Goal: Check status: Check status

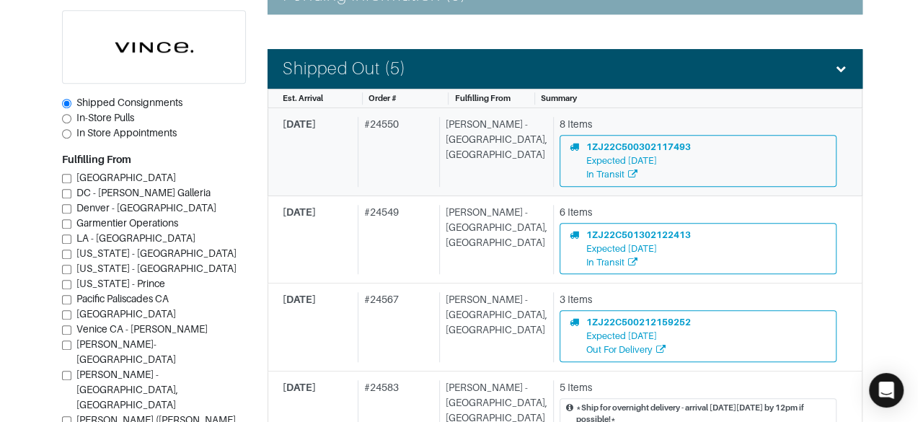
scroll to position [459, 0]
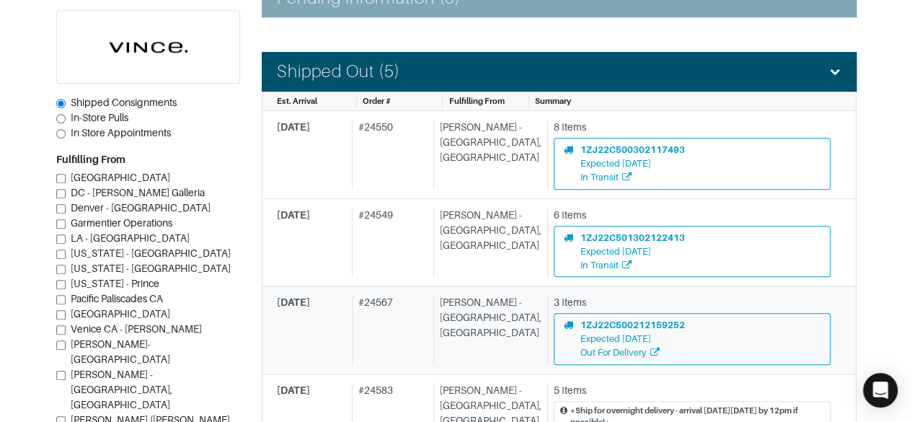
click at [670, 304] on div "3 Items" at bounding box center [692, 302] width 277 height 15
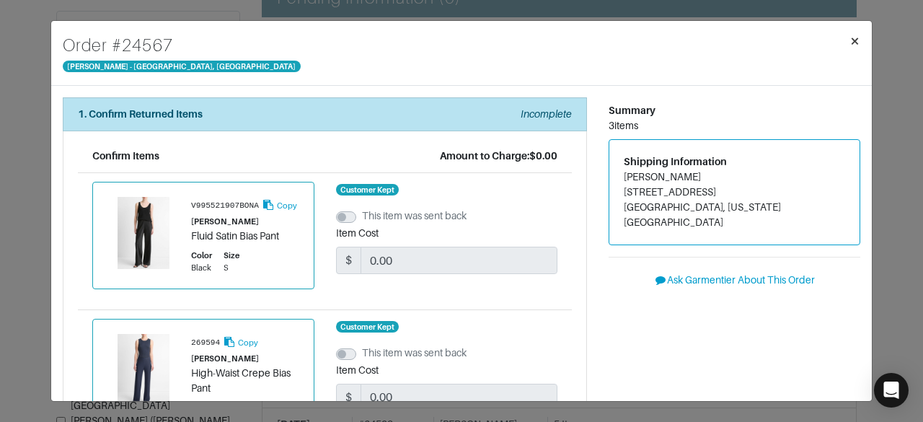
click at [854, 43] on span "×" at bounding box center [854, 40] width 11 height 19
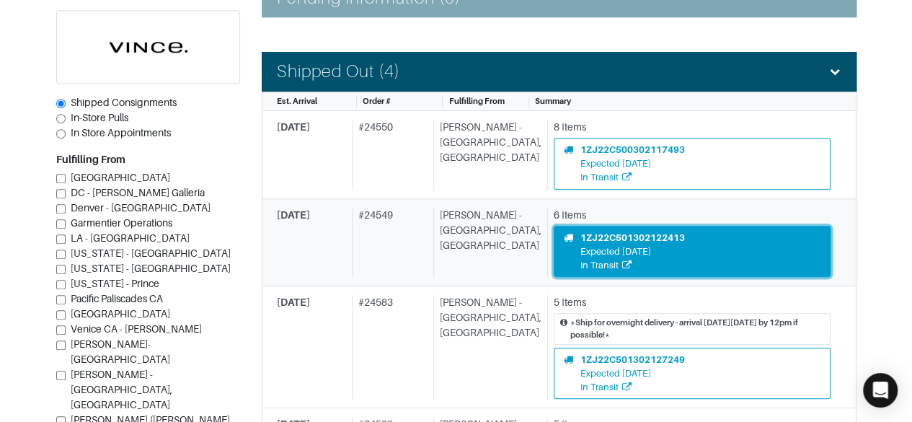
click at [705, 233] on div "1ZJ22C501302122413 Expected [DATE] In Transit" at bounding box center [692, 252] width 258 height 42
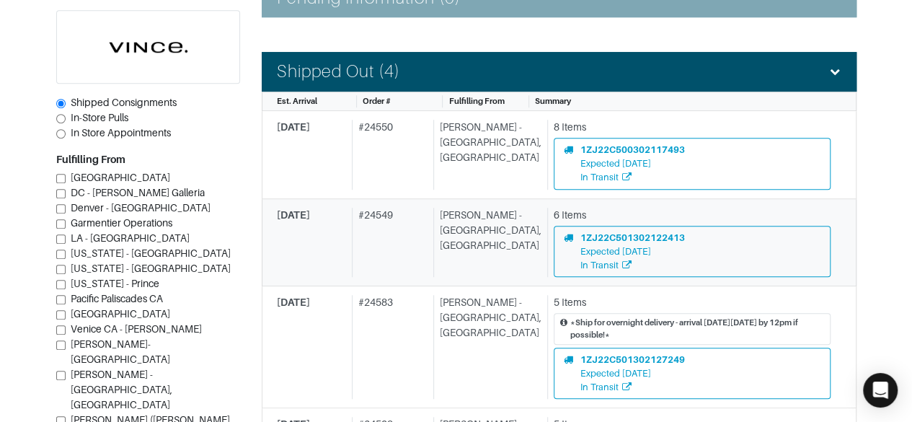
click at [320, 240] on div "[DATE]" at bounding box center [311, 243] width 69 height 70
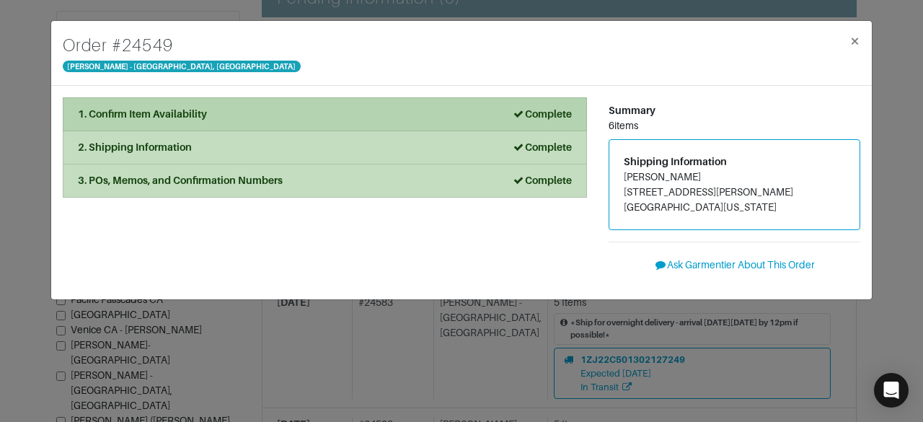
click at [304, 112] on div "1. Confirm Item Availability Complete" at bounding box center [325, 114] width 494 height 15
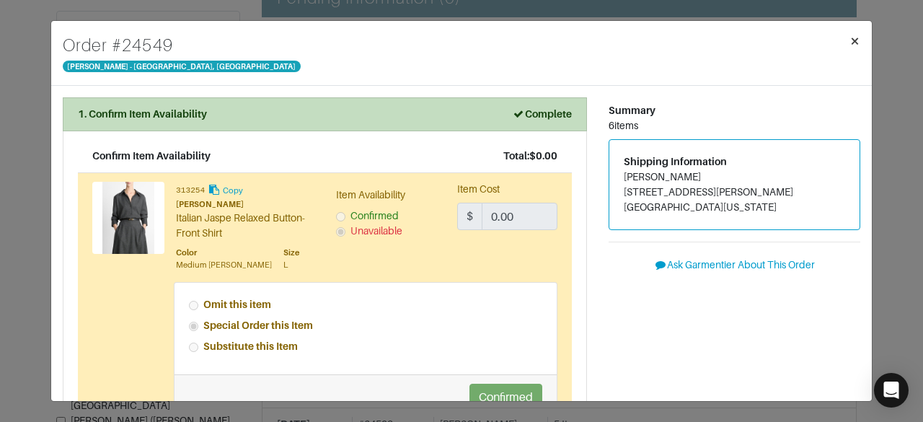
click at [857, 43] on span "×" at bounding box center [854, 40] width 11 height 19
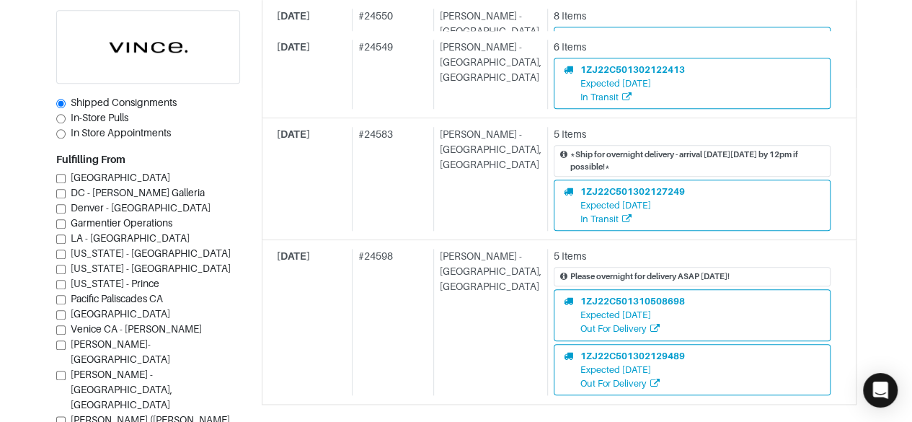
scroll to position [629, 0]
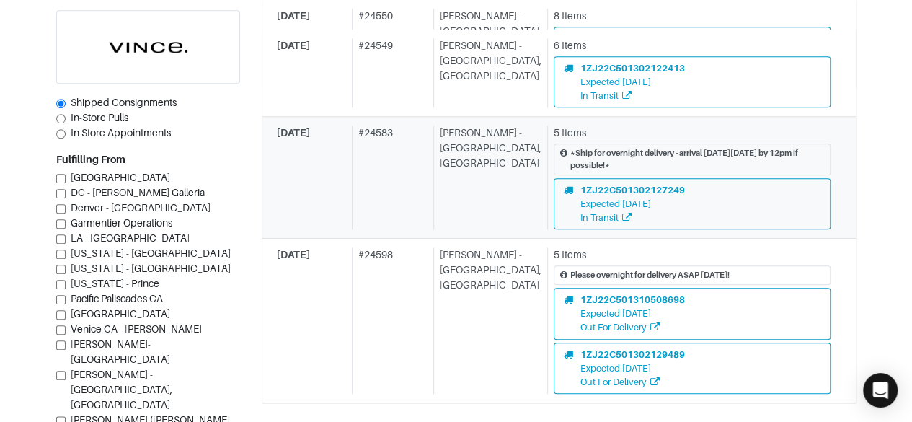
click at [677, 150] on div "*Ship for overnight delivery - arrival [DATE][DATE] by 12pm if possible!*" at bounding box center [697, 159] width 254 height 25
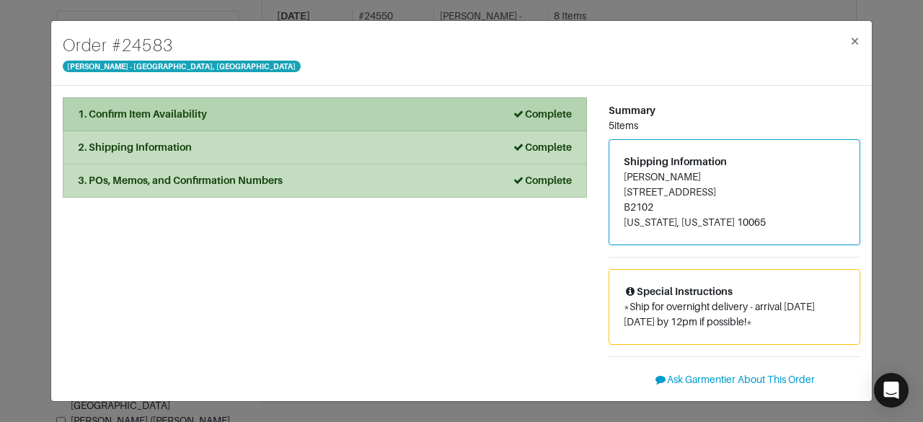
click at [407, 105] on li "1. Confirm Item Availability Complete" at bounding box center [325, 114] width 524 height 34
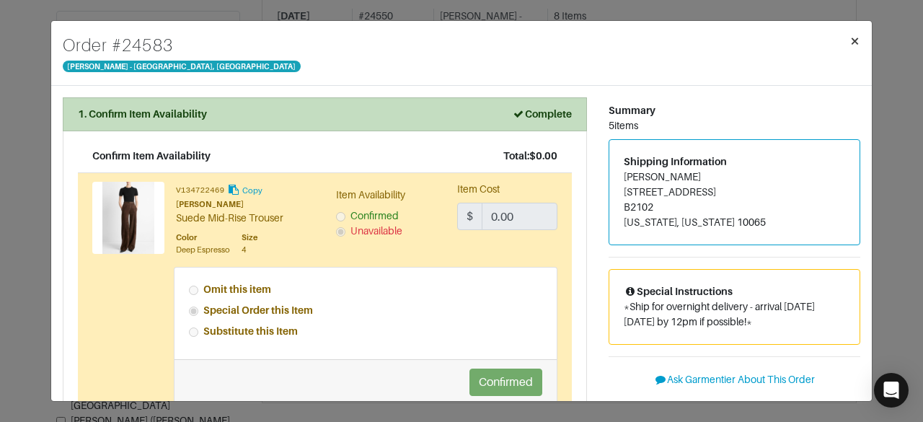
click at [853, 35] on span "×" at bounding box center [854, 40] width 11 height 19
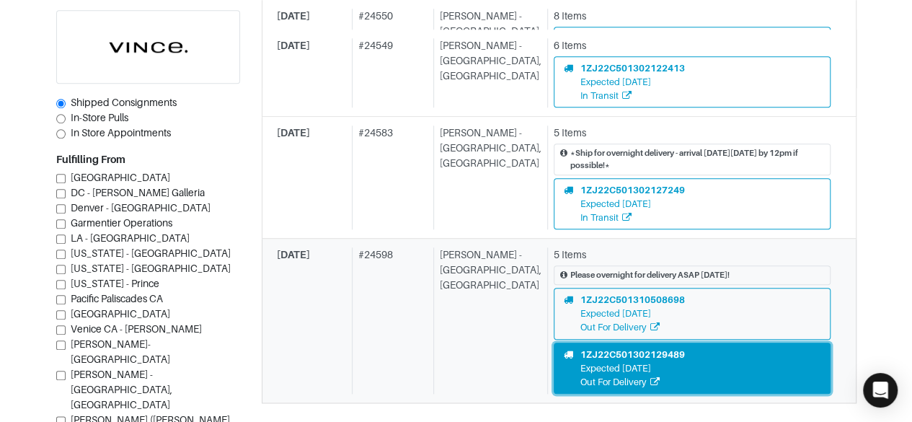
click at [712, 348] on div "1ZJ22C501302129489 Expected [DATE] Out For Delivery" at bounding box center [692, 369] width 258 height 42
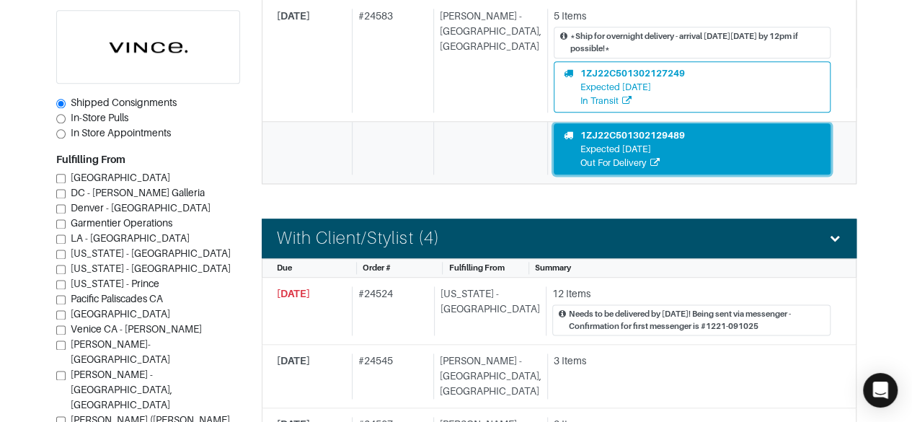
scroll to position [849, 0]
